Goal: Task Accomplishment & Management: Complete application form

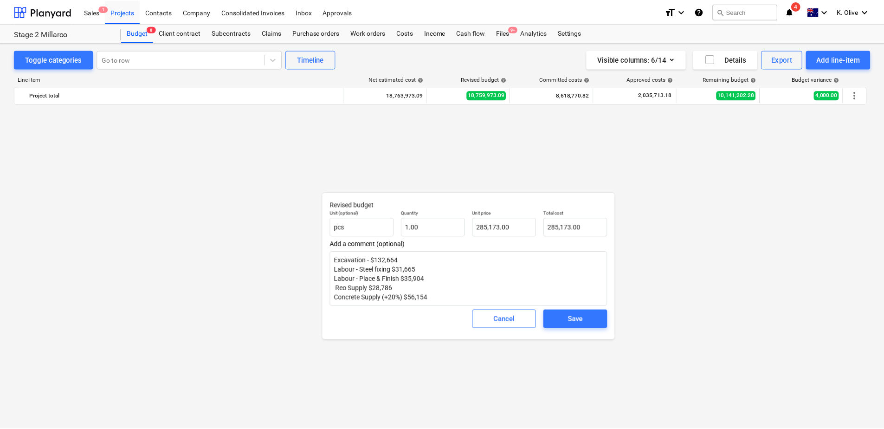
scroll to position [650, 0]
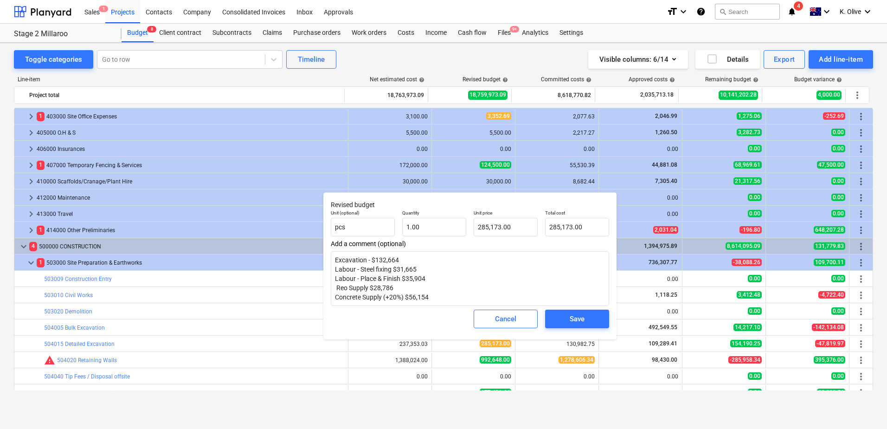
click at [10, 329] on div "Toggle categories Go to row Timeline Visible columns : 6/14 Details Export Add …" at bounding box center [443, 226] width 887 height 366
type textarea "x"
click at [517, 318] on span "Cancel" at bounding box center [505, 319] width 41 height 12
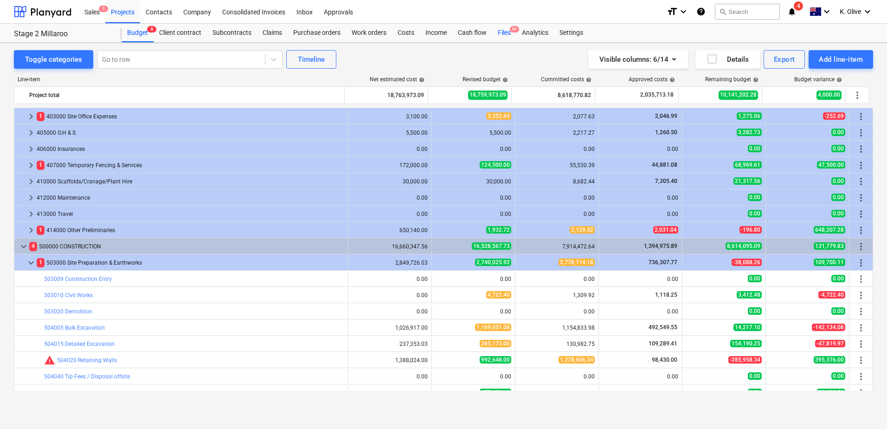
click at [502, 34] on div "Files 9+" at bounding box center [504, 33] width 24 height 19
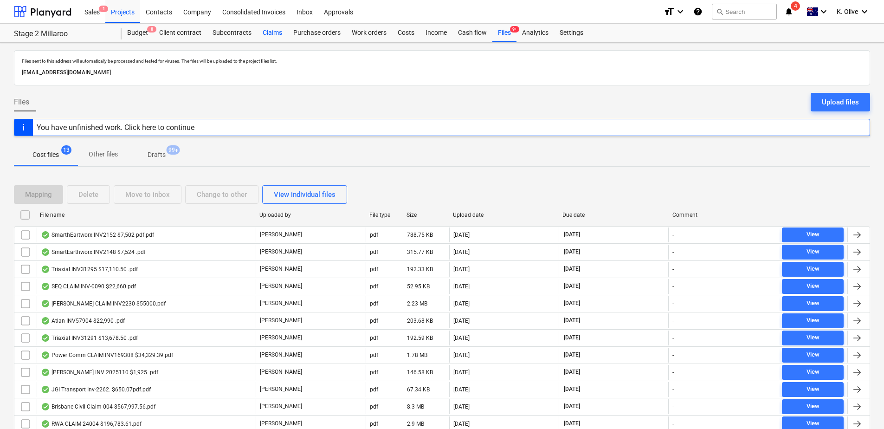
click at [268, 30] on div "Claims" at bounding box center [272, 33] width 31 height 19
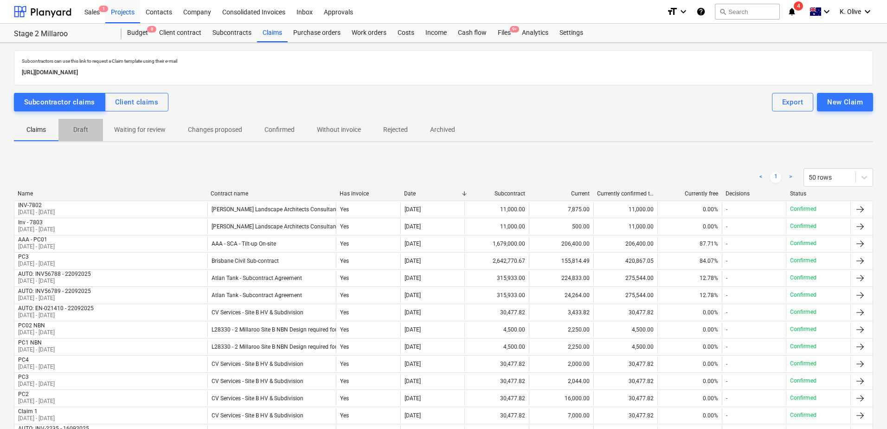
click at [77, 133] on p "Draft" at bounding box center [81, 130] width 22 height 10
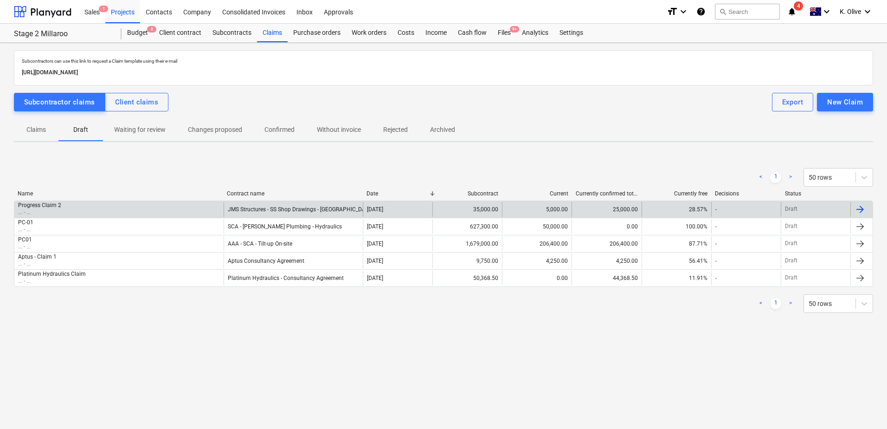
click at [117, 210] on div "Progress Claim 2 ... - ..." at bounding box center [118, 209] width 209 height 15
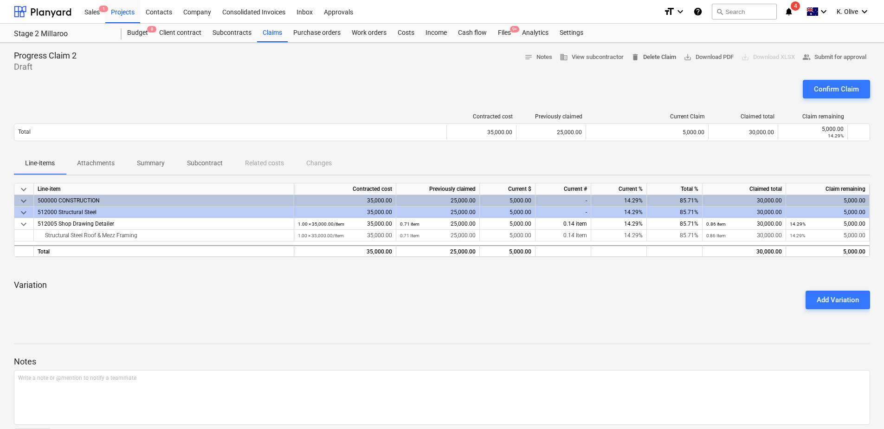
click at [658, 59] on span "delete Delete Claim" at bounding box center [653, 57] width 45 height 11
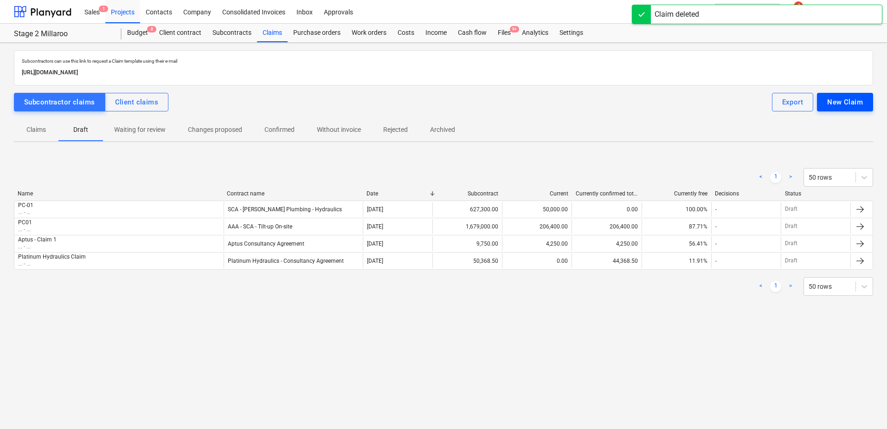
click at [842, 102] on div "New Claim" at bounding box center [845, 102] width 36 height 12
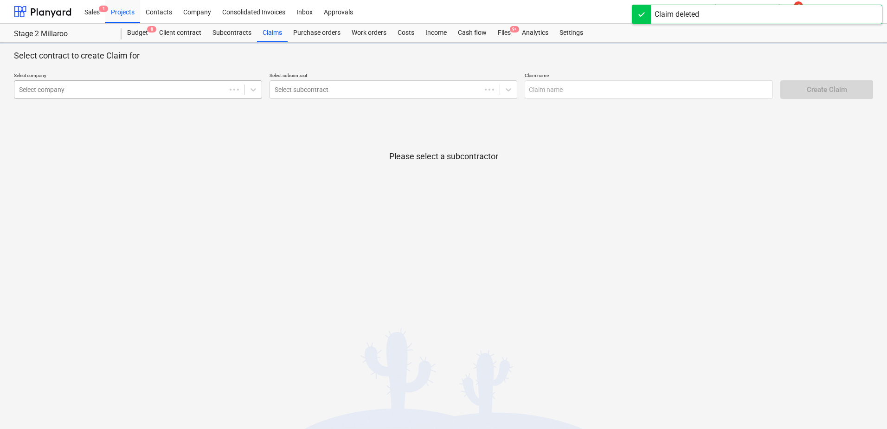
click at [146, 95] on div "Select company" at bounding box center [120, 89] width 212 height 13
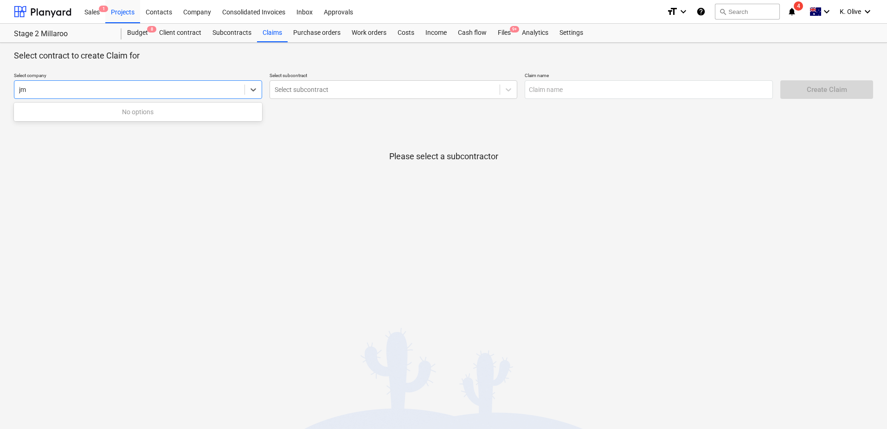
type input "j"
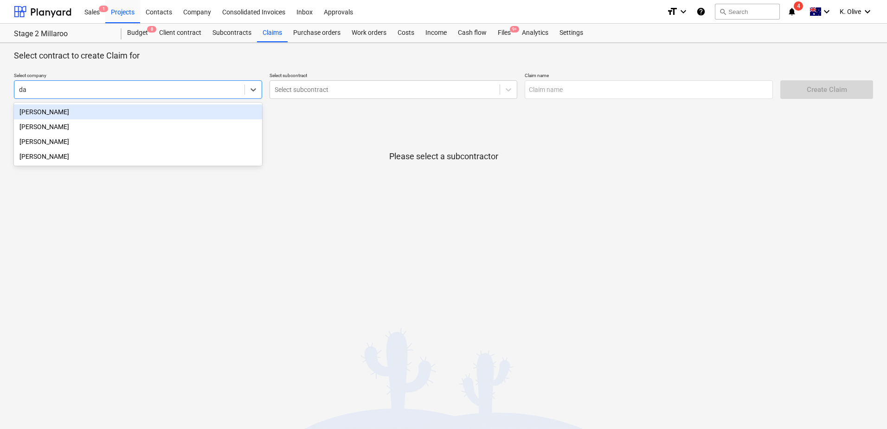
type input "dav"
click at [137, 108] on div "[PERSON_NAME]" at bounding box center [138, 111] width 248 height 15
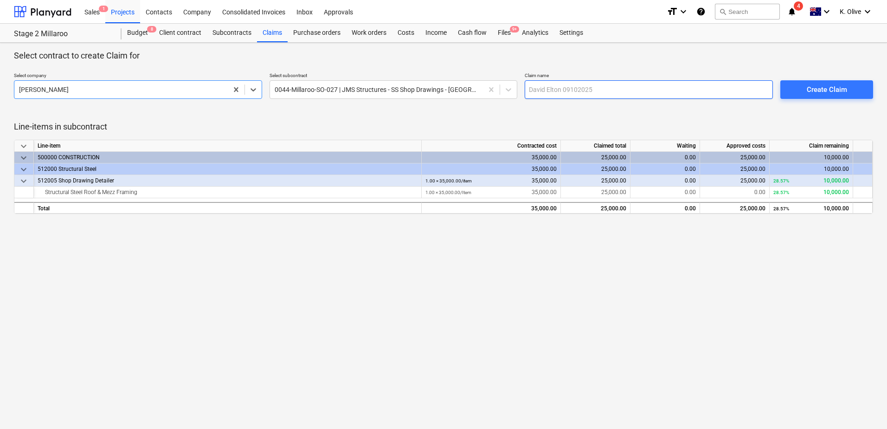
click at [634, 87] on input "text" at bounding box center [649, 89] width 248 height 19
type input "C"
type input "Progress Claim 2"
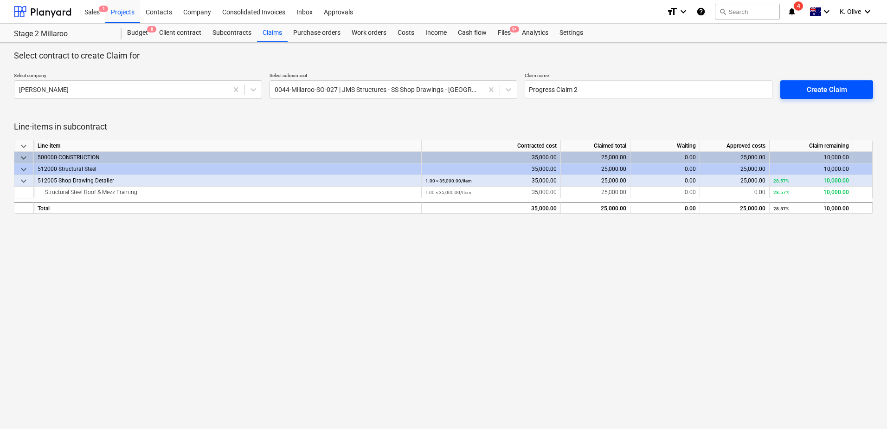
click at [807, 87] on div "Create Claim" at bounding box center [827, 90] width 40 height 12
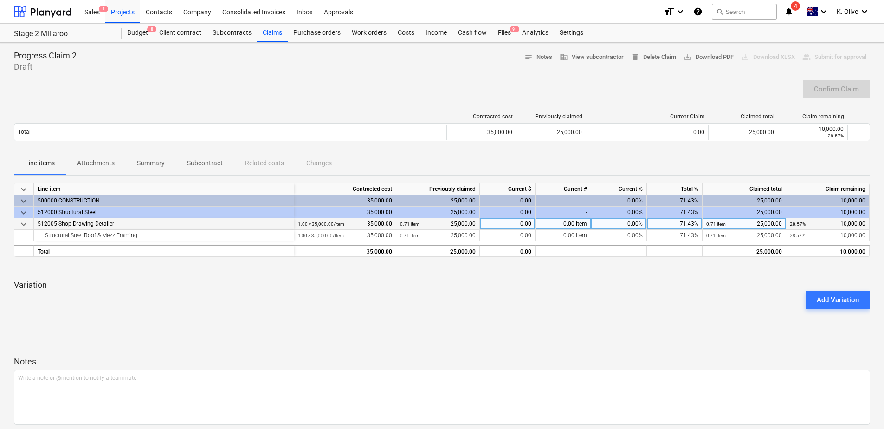
click at [516, 225] on div "0.00" at bounding box center [508, 224] width 56 height 12
type input "10000"
click at [534, 267] on div at bounding box center [442, 267] width 856 height 7
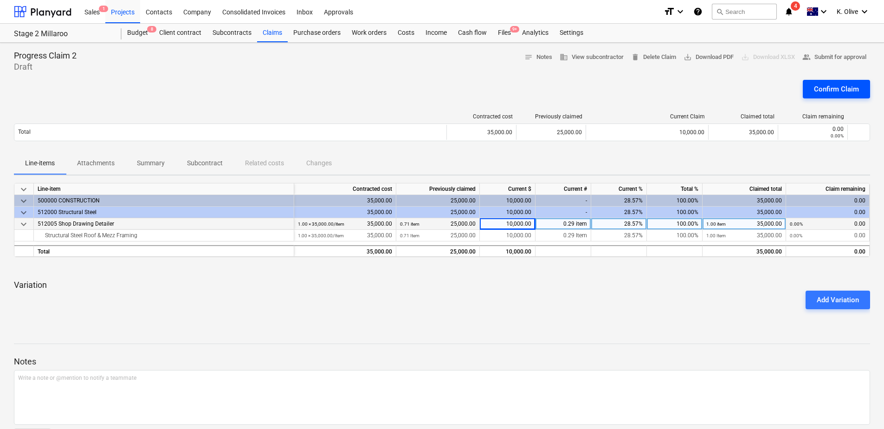
click at [844, 92] on div "Confirm Claim" at bounding box center [836, 89] width 45 height 12
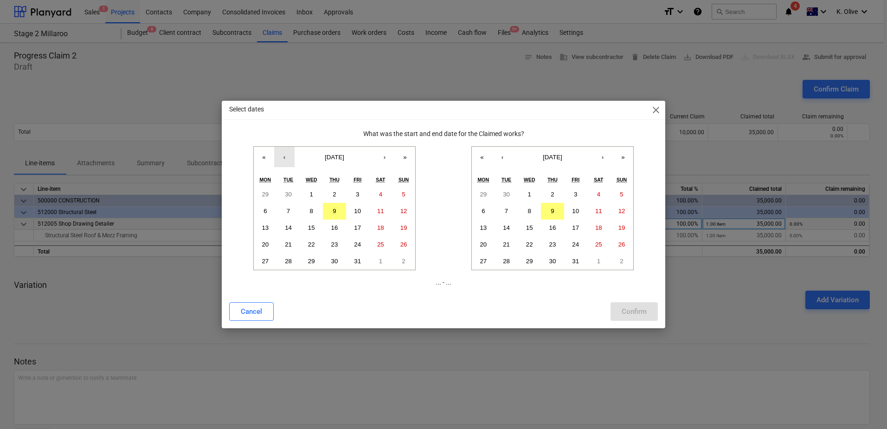
click at [291, 162] on button "‹" at bounding box center [284, 157] width 20 height 20
click at [356, 246] on abbr "26" at bounding box center [357, 244] width 7 height 7
click at [506, 156] on button "‹" at bounding box center [502, 157] width 20 height 20
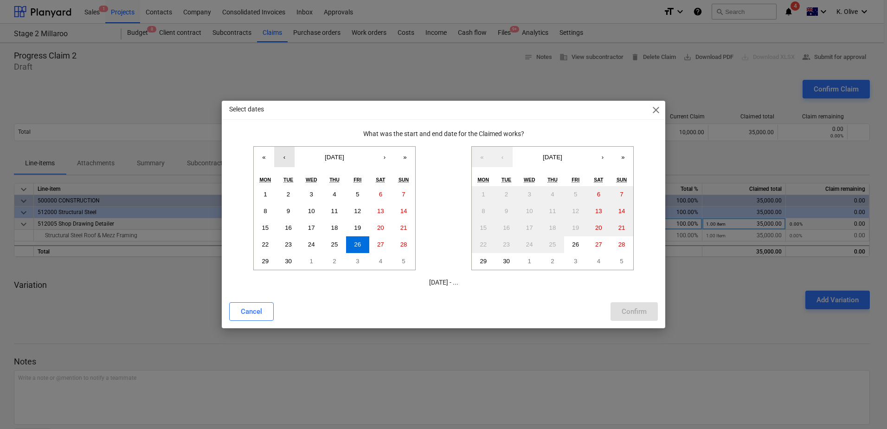
click at [283, 154] on button "‹" at bounding box center [284, 157] width 20 height 20
click at [294, 260] on button "26" at bounding box center [288, 261] width 23 height 17
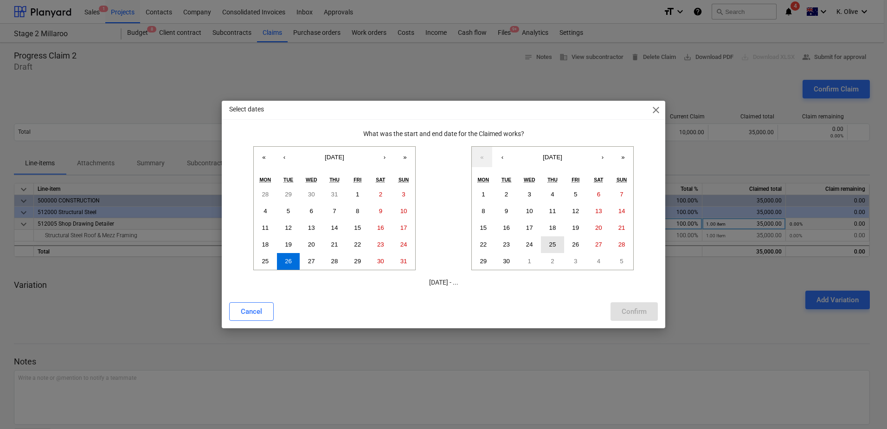
click at [560, 243] on button "25" at bounding box center [552, 244] width 23 height 17
click at [633, 306] on div "Confirm" at bounding box center [634, 311] width 25 height 12
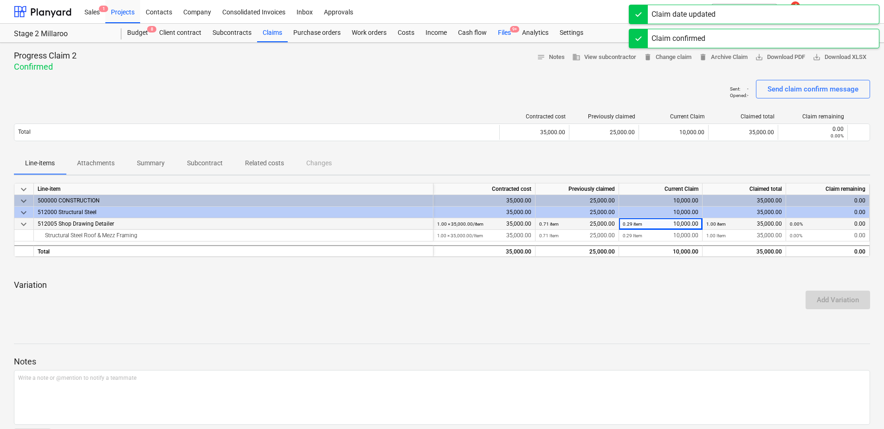
click at [501, 32] on div "Files 9+" at bounding box center [504, 33] width 24 height 19
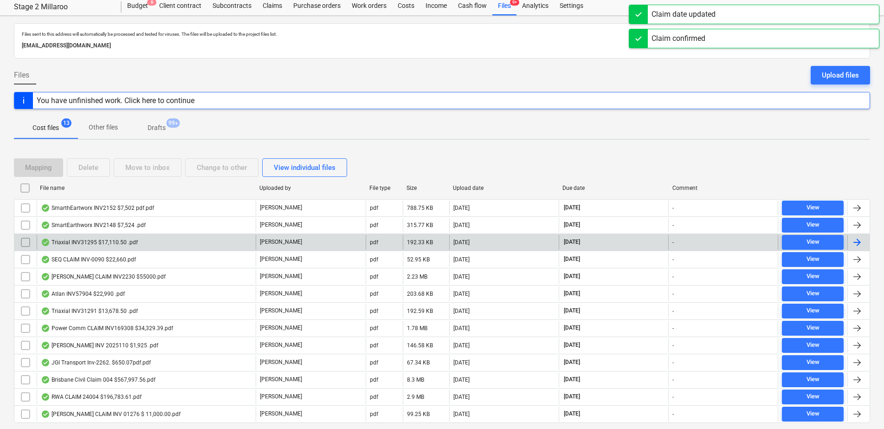
scroll to position [54, 0]
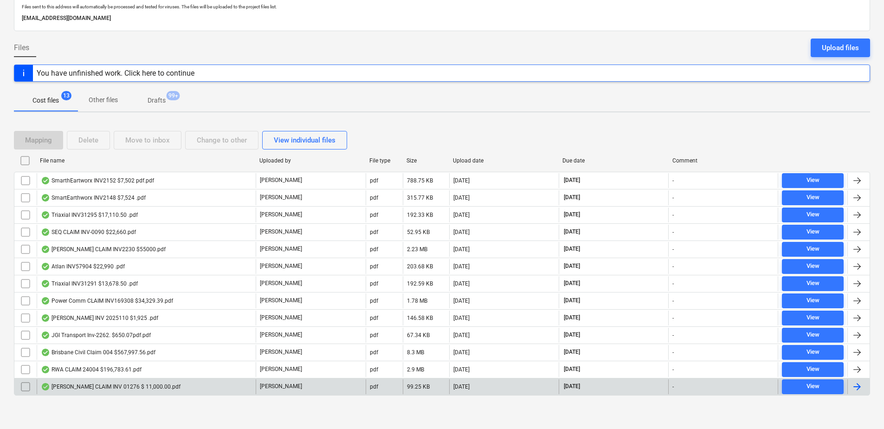
click at [95, 386] on div "[PERSON_NAME] CLAIM INV 01276 $ 11,000.00.pdf" at bounding box center [111, 386] width 140 height 7
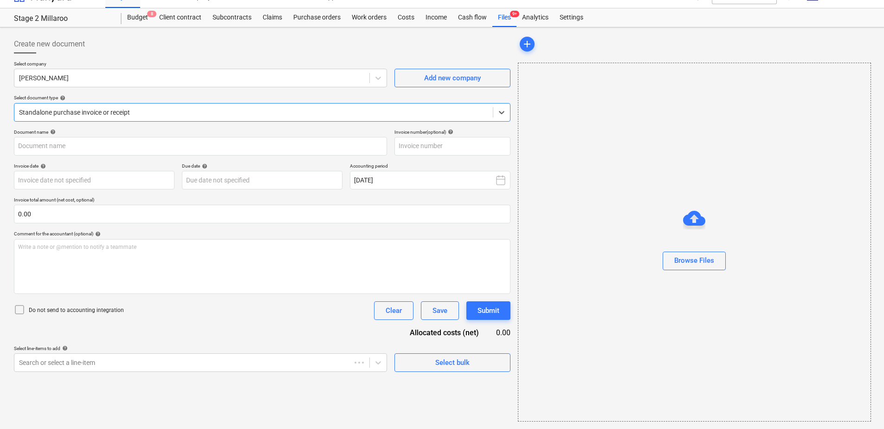
type input "1276"
type input "[DATE]"
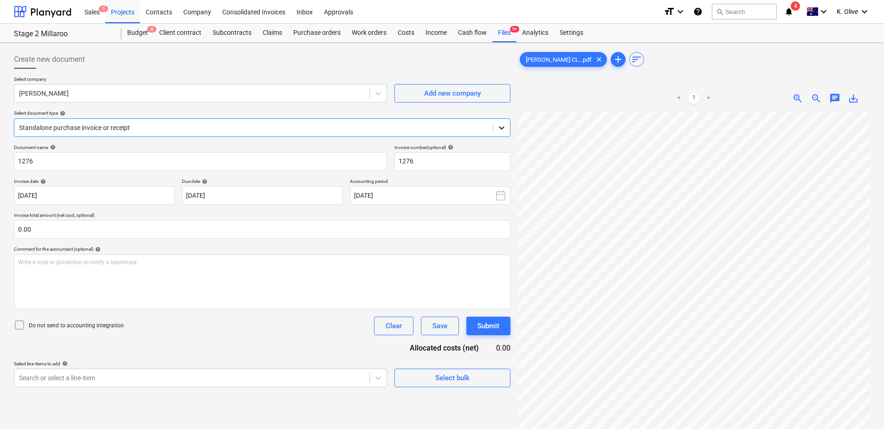
click at [502, 126] on icon at bounding box center [501, 127] width 9 height 9
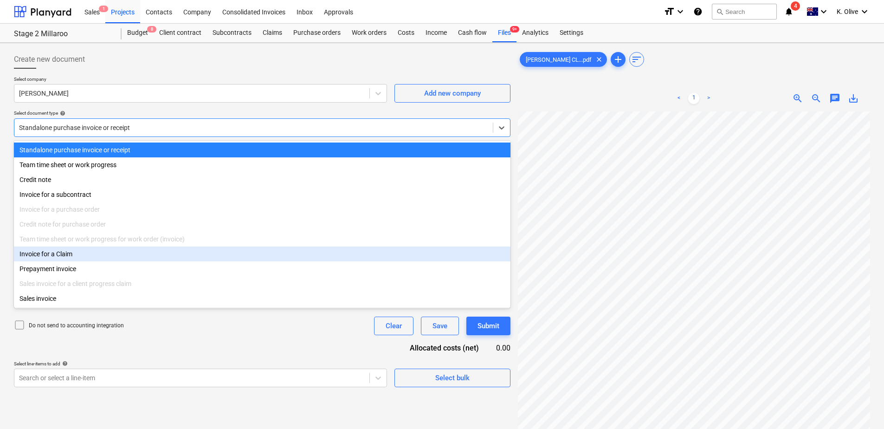
click at [63, 261] on div "Invoice for a Claim" at bounding box center [262, 253] width 496 height 15
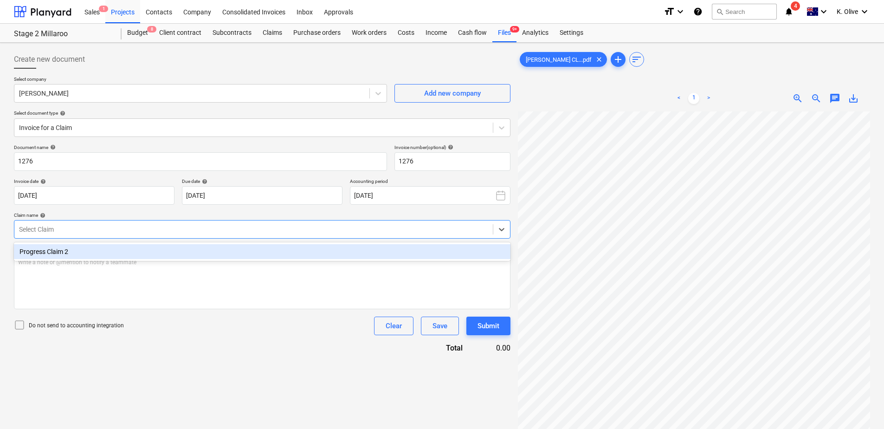
click at [84, 233] on div at bounding box center [253, 229] width 469 height 9
click at [78, 251] on div "Progress Claim 2" at bounding box center [262, 251] width 496 height 15
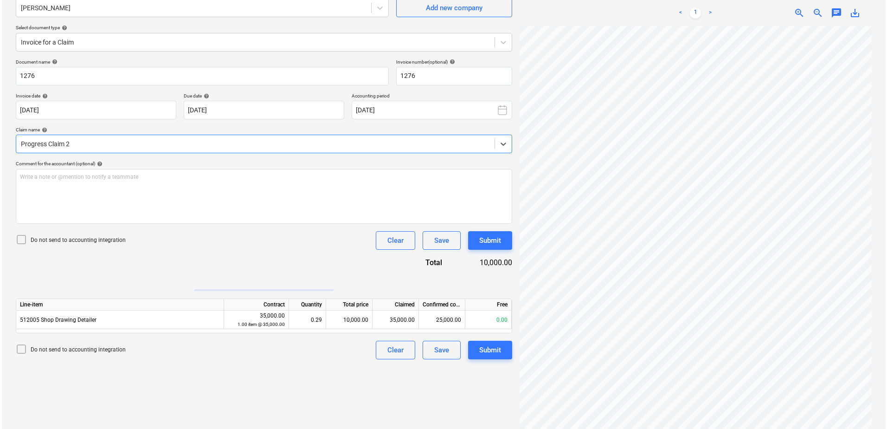
scroll to position [93, 0]
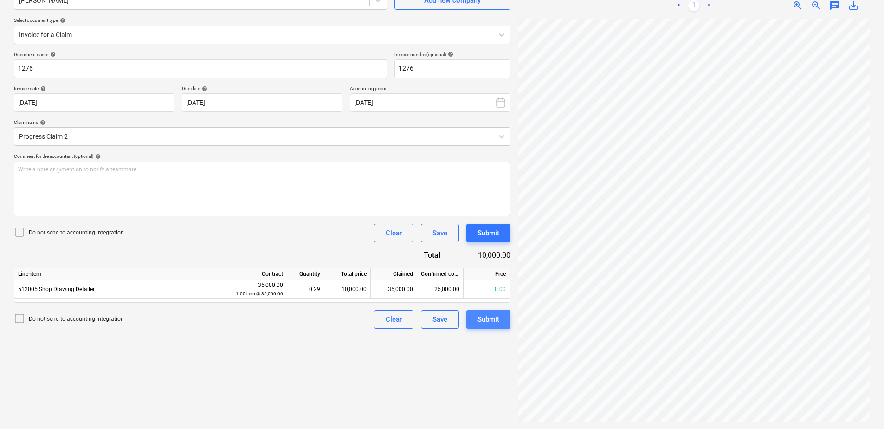
click at [489, 316] on div "Submit" at bounding box center [488, 319] width 22 height 12
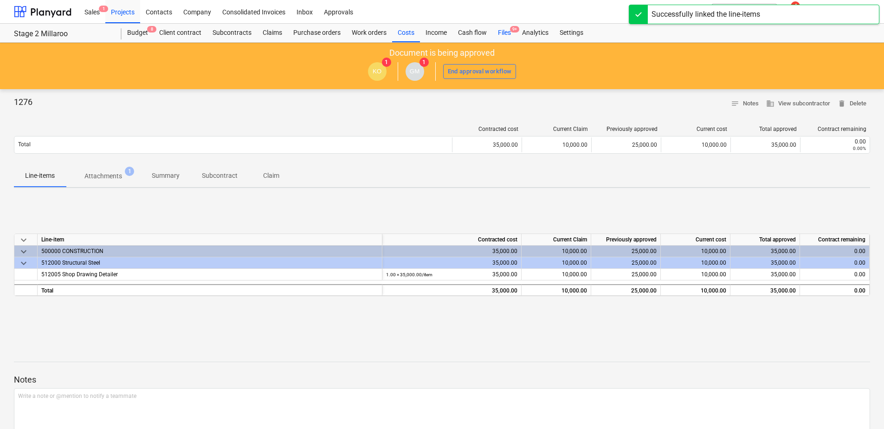
click at [510, 29] on span "9+" at bounding box center [514, 29] width 9 height 6
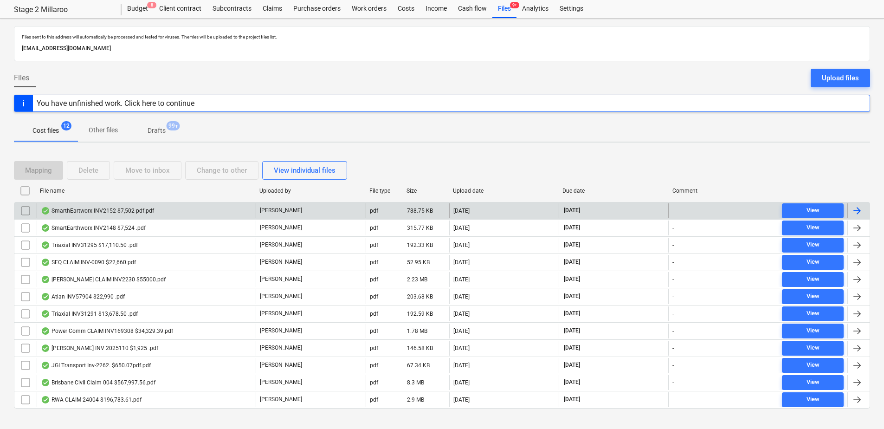
scroll to position [37, 0]
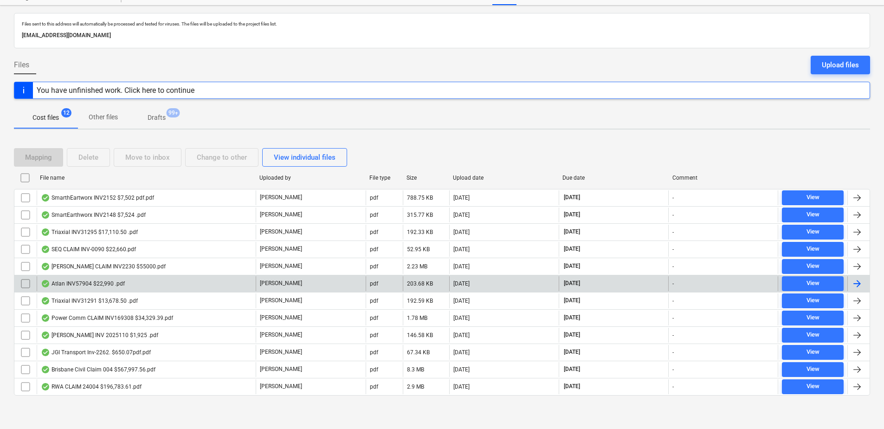
click at [100, 282] on div "Atlan INV57904 $22,990 .pdf" at bounding box center [83, 283] width 84 height 7
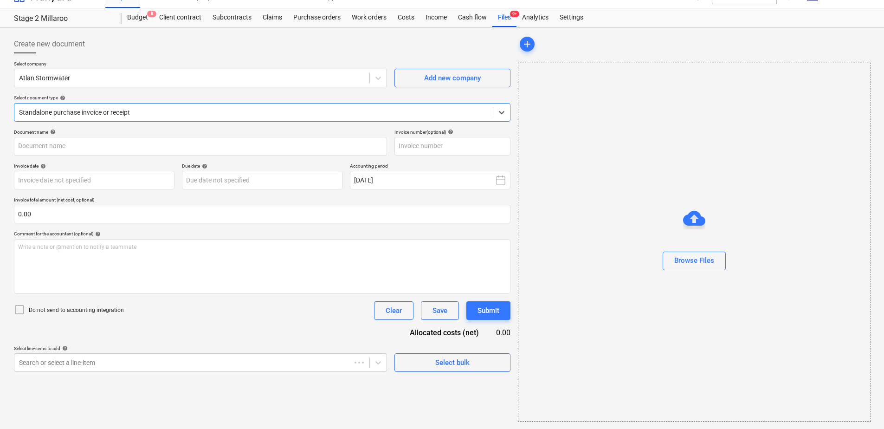
type input "INV57904"
type input "[DATE]"
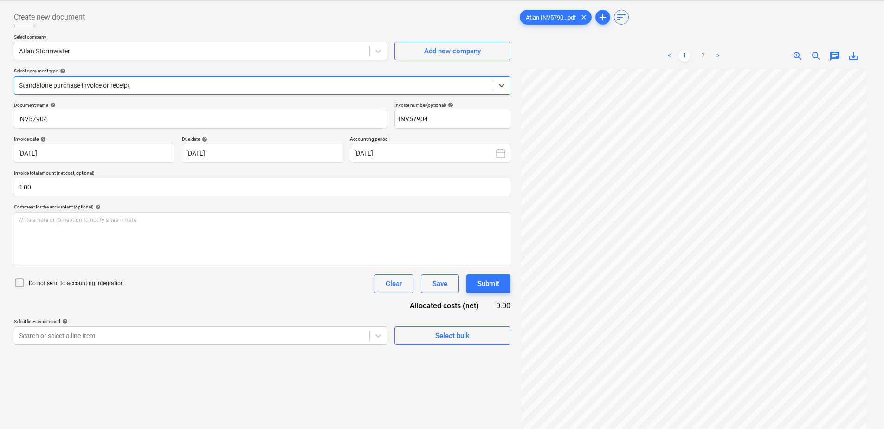
scroll to position [0, 0]
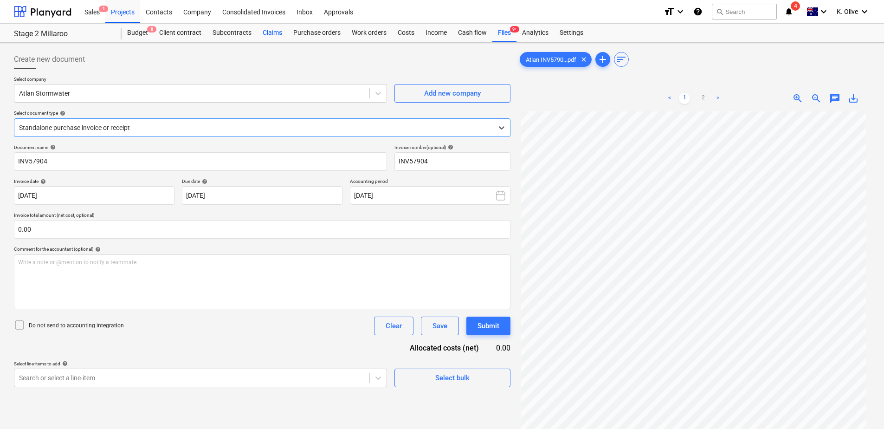
click at [271, 35] on div "Claims" at bounding box center [272, 33] width 31 height 19
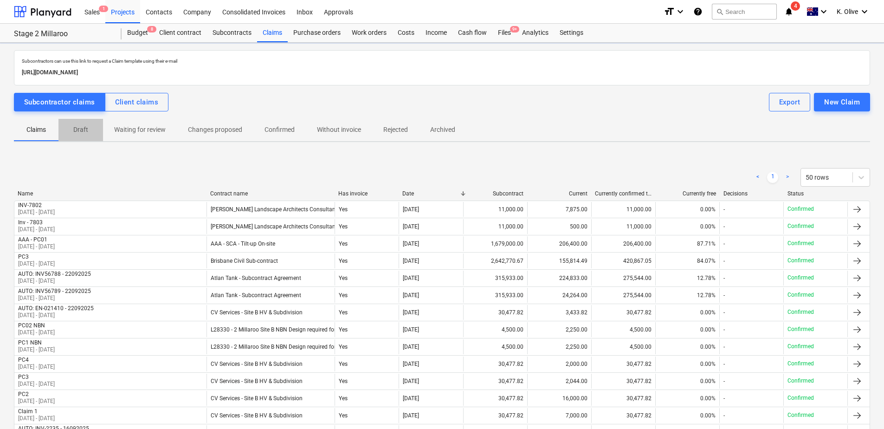
click at [82, 130] on p "Draft" at bounding box center [81, 130] width 22 height 10
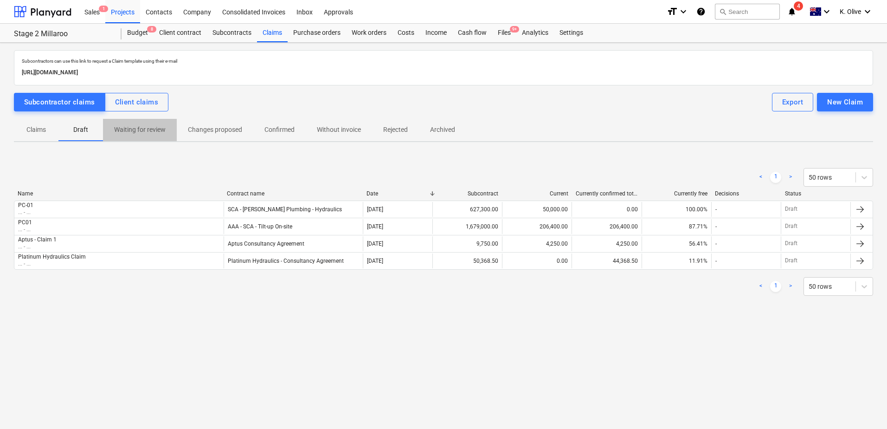
click at [132, 122] on span "Waiting for review" at bounding box center [140, 129] width 74 height 15
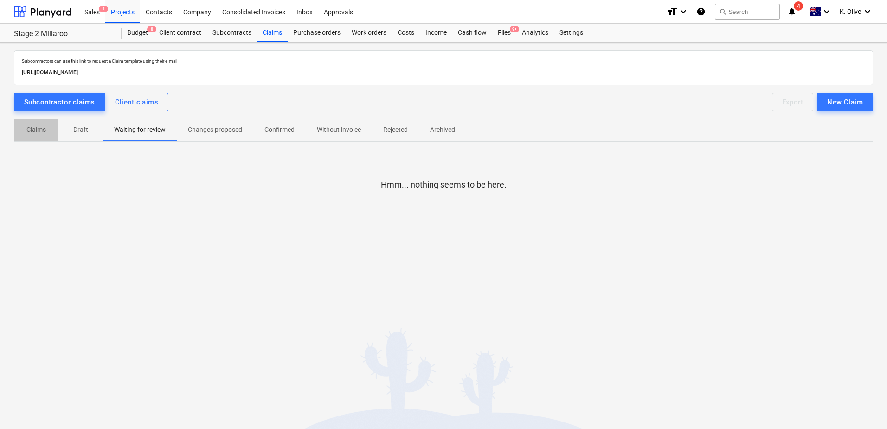
click at [37, 135] on span "Claims" at bounding box center [36, 129] width 45 height 15
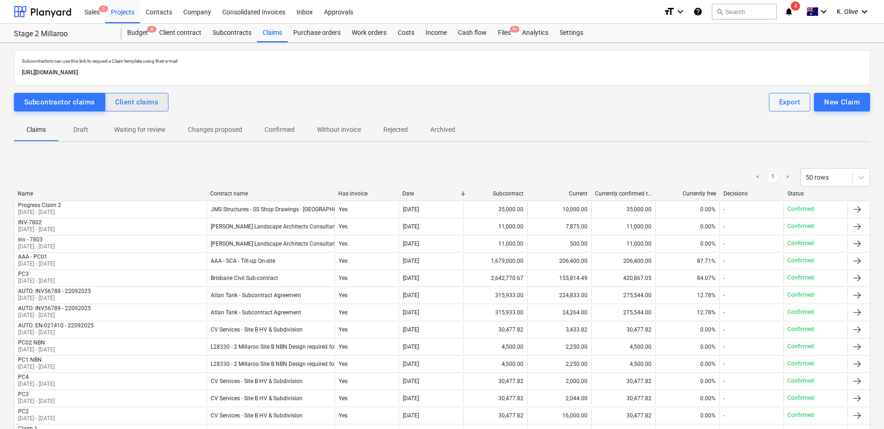
click at [139, 101] on div "Client claims" at bounding box center [137, 102] width 44 height 12
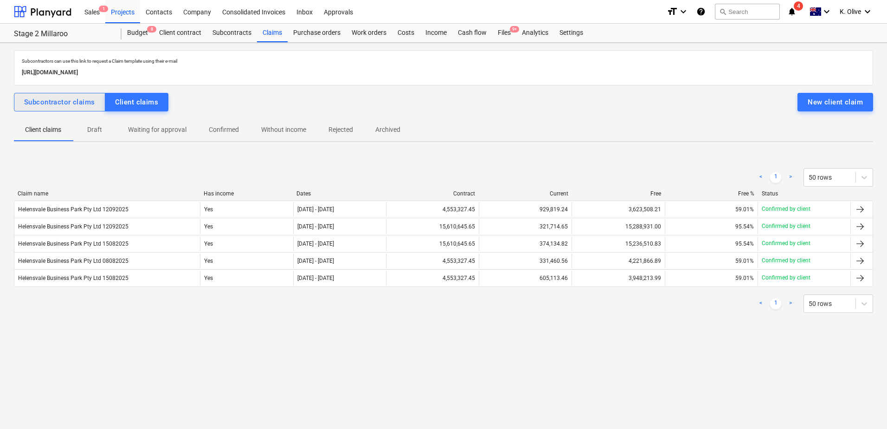
click at [42, 104] on div "Subcontractor claims" at bounding box center [59, 102] width 71 height 12
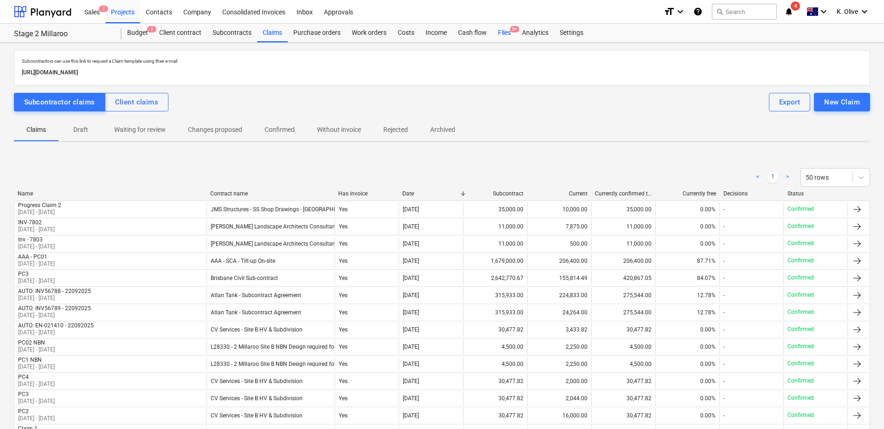
click at [508, 36] on div "Files 9+" at bounding box center [504, 33] width 24 height 19
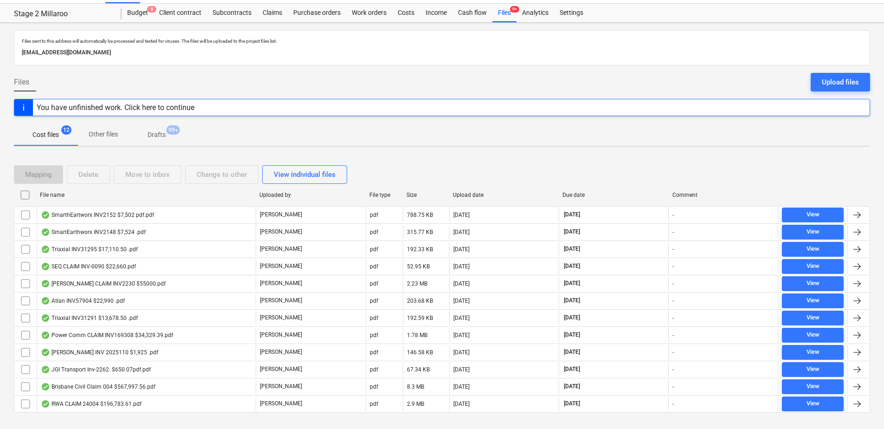
scroll to position [37, 0]
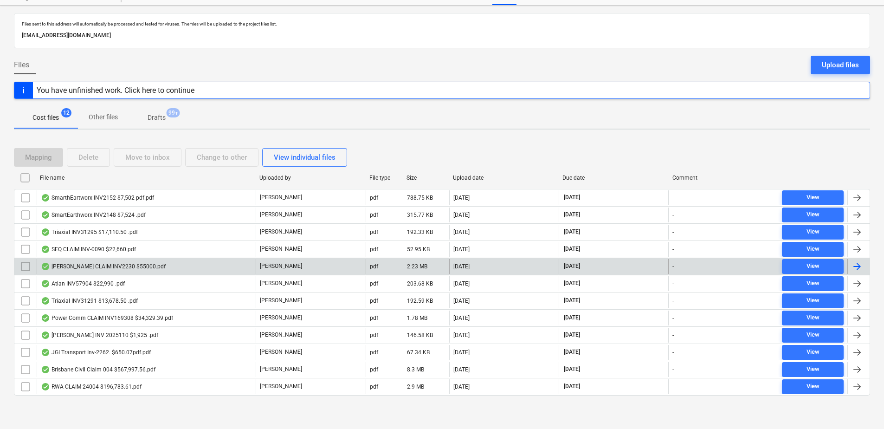
click at [83, 267] on div "[PERSON_NAME] CLAIM INV2230 $55000.pdf" at bounding box center [103, 266] width 125 height 7
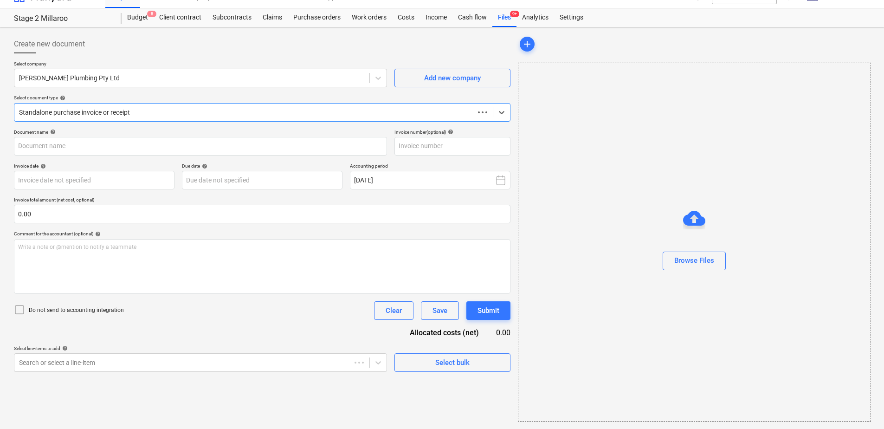
scroll to position [15, 0]
type input "2230"
type input "[DATE]"
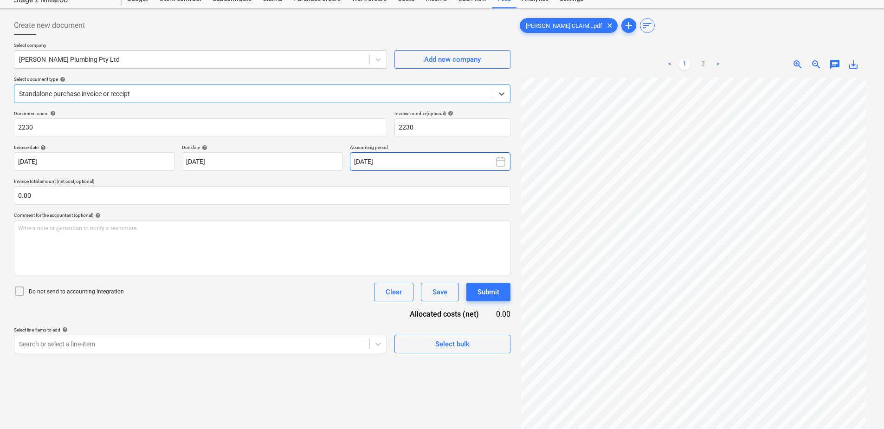
scroll to position [0, 0]
